Goal: Task Accomplishment & Management: Use online tool/utility

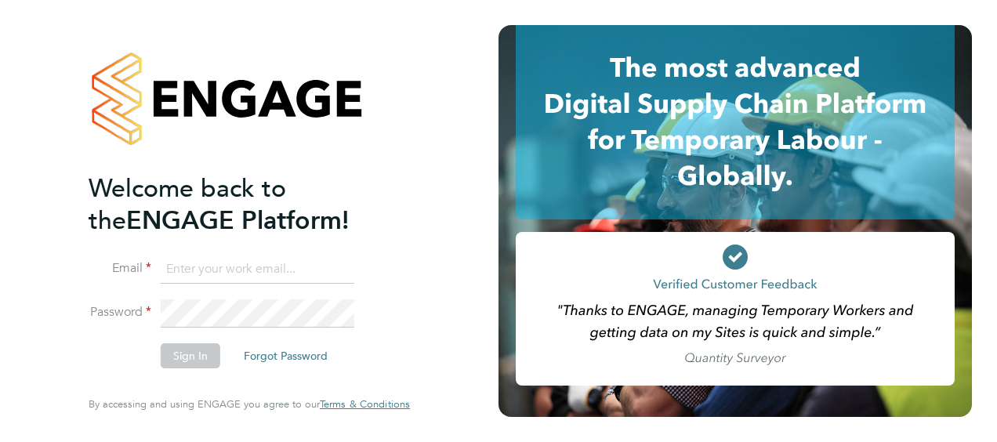
click at [230, 265] on input at bounding box center [258, 270] width 194 height 28
type input "gemma.ladgrove@hays.com"
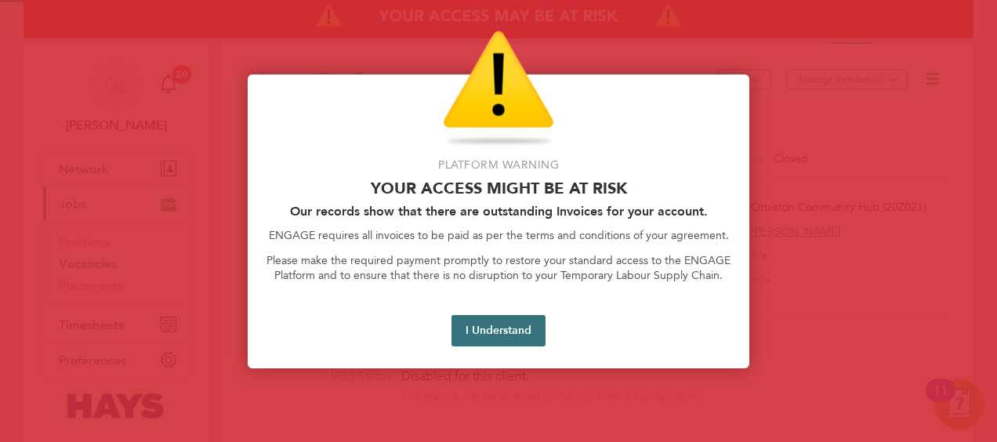
click at [502, 345] on button "I Understand" at bounding box center [499, 330] width 94 height 31
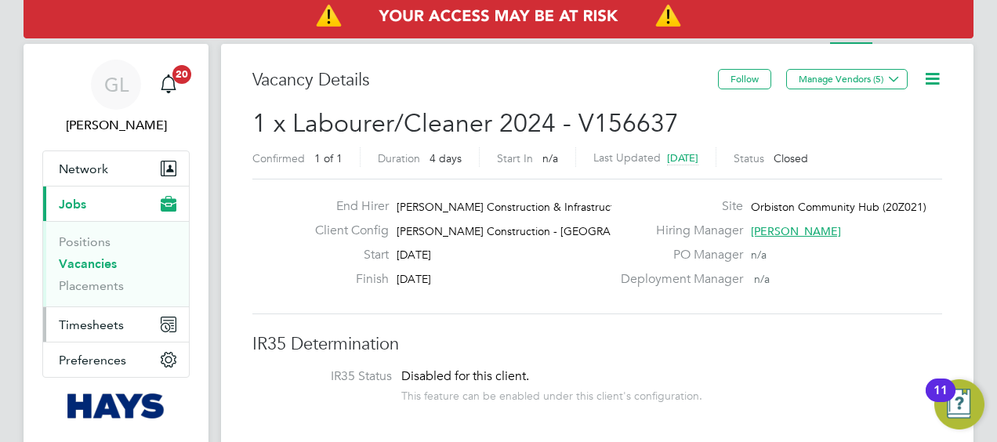
drag, startPoint x: 84, startPoint y: 328, endPoint x: 103, endPoint y: 325, distance: 19.2
click at [84, 328] on span "Timesheets" at bounding box center [91, 324] width 65 height 15
click at [85, 323] on span "Timesheets" at bounding box center [91, 324] width 65 height 15
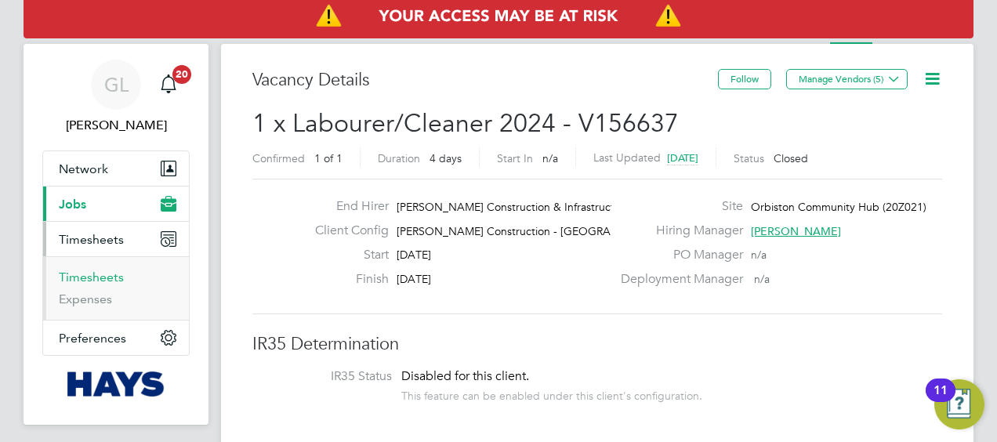
click at [90, 270] on link "Timesheets" at bounding box center [91, 277] width 65 height 15
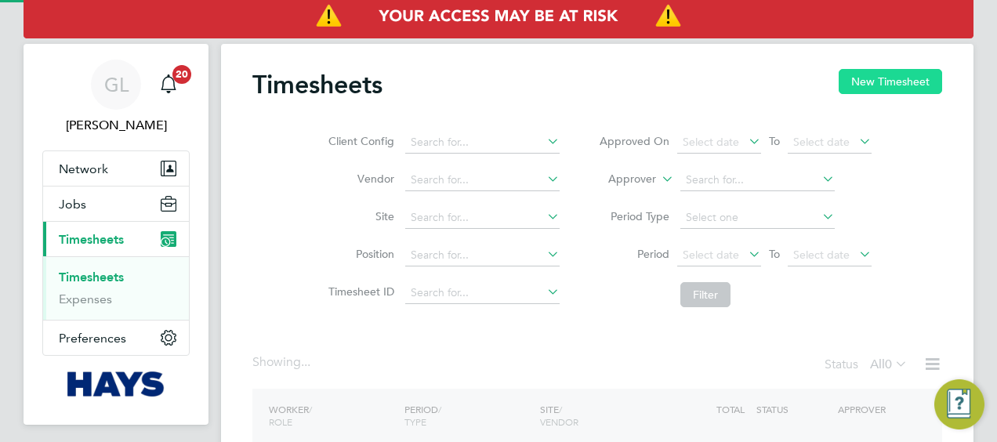
click at [862, 83] on button "New Timesheet" at bounding box center [890, 81] width 103 height 25
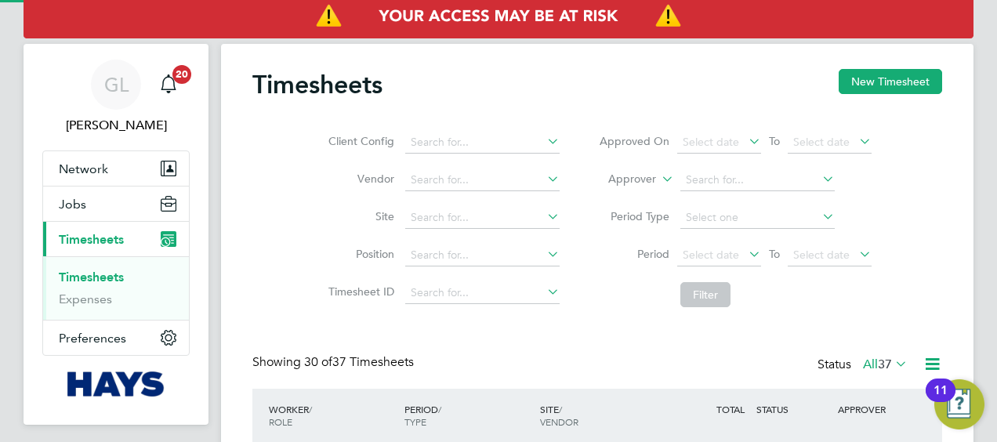
scroll to position [39, 136]
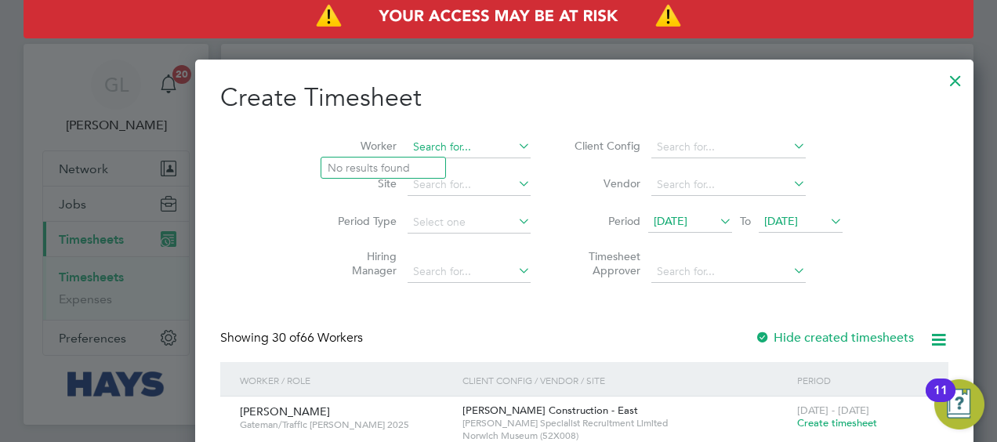
click at [408, 145] on input at bounding box center [469, 147] width 123 height 22
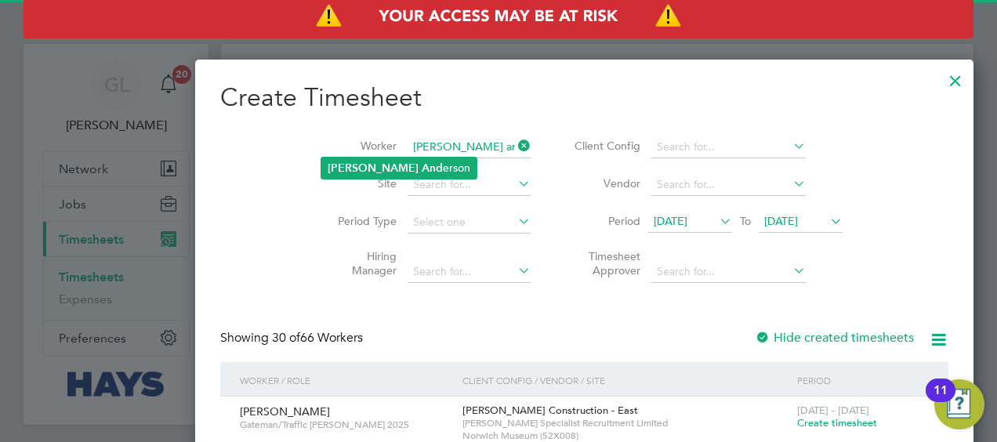
click at [357, 162] on li "[PERSON_NAME]" at bounding box center [398, 168] width 155 height 21
type input "[PERSON_NAME]"
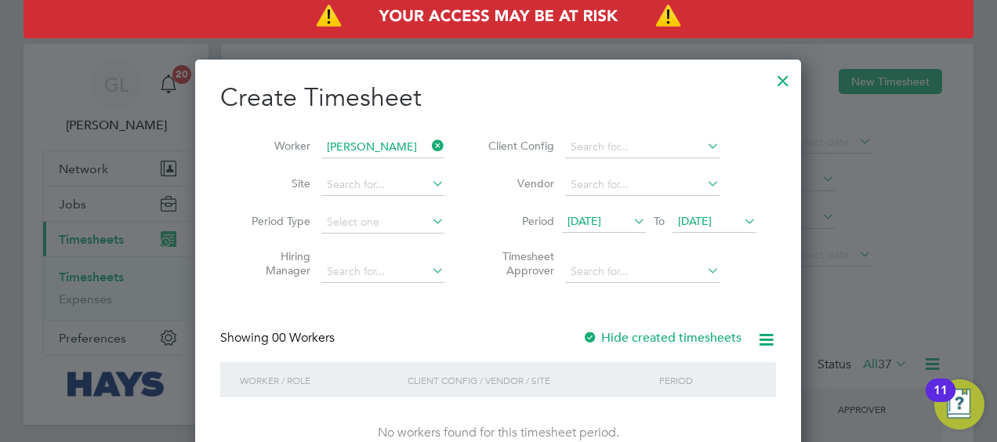
click at [597, 336] on div at bounding box center [590, 339] width 16 height 16
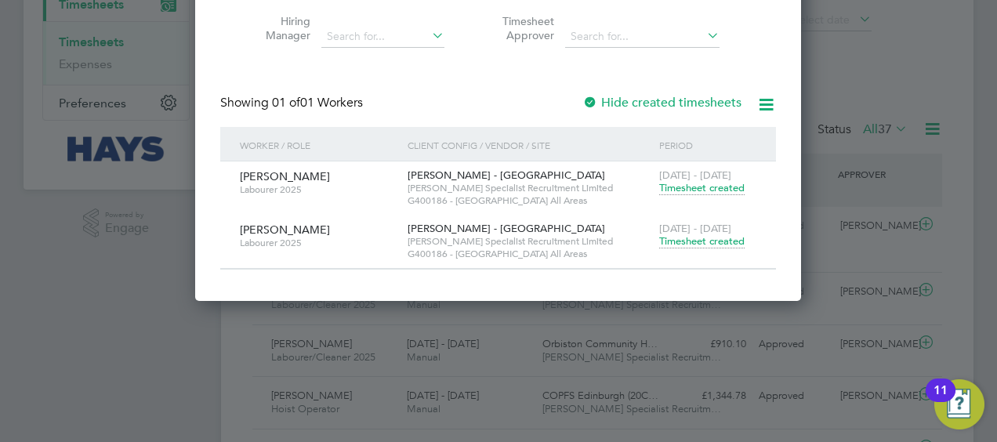
click at [680, 237] on span "Timesheet created" at bounding box center [701, 241] width 85 height 14
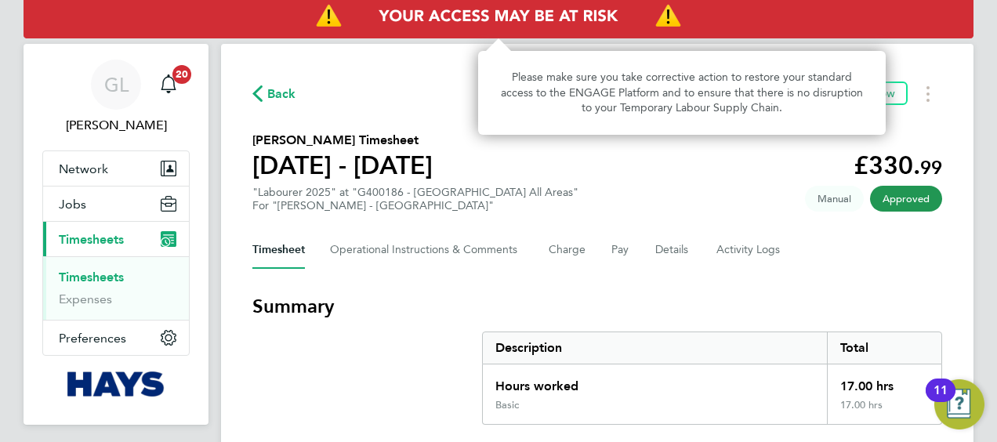
drag, startPoint x: 963, startPoint y: 0, endPoint x: 622, endPoint y: 188, distance: 389.5
click at [622, 188] on section "[PERSON_NAME] Timesheet [DATE] - [DATE] £330. 99 "Labourer 2025" at "G400186 - …" at bounding box center [597, 172] width 690 height 82
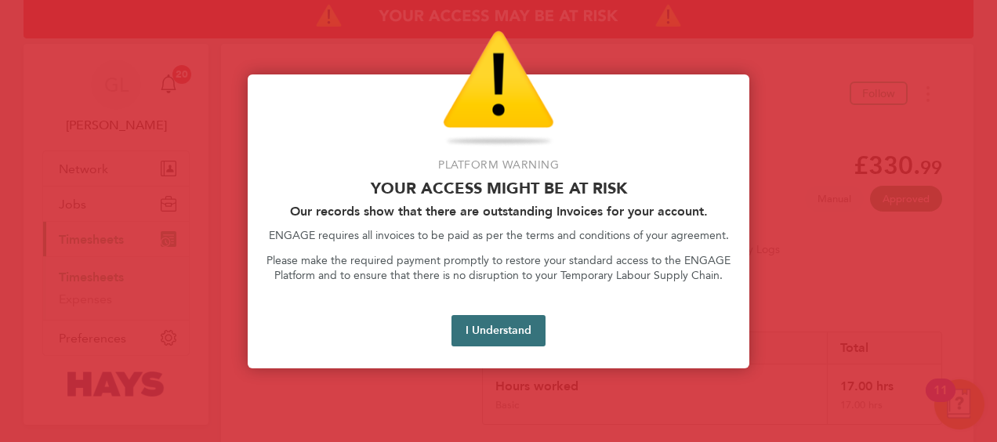
click at [531, 327] on button "I Understand" at bounding box center [499, 330] width 94 height 31
